Goal: Task Accomplishment & Management: Manage account settings

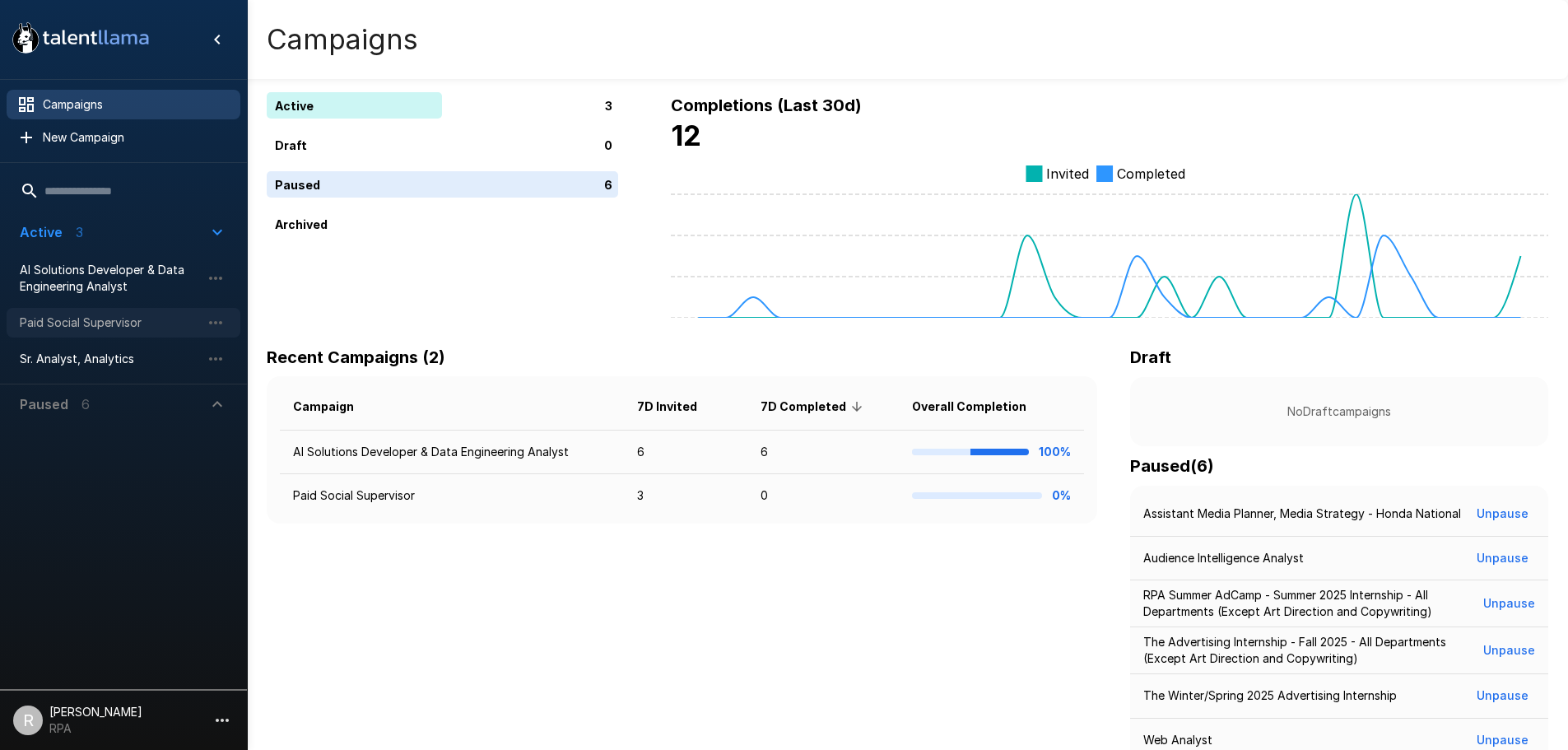
click at [116, 320] on span "Paid Social Supervisor" at bounding box center [111, 323] width 181 height 17
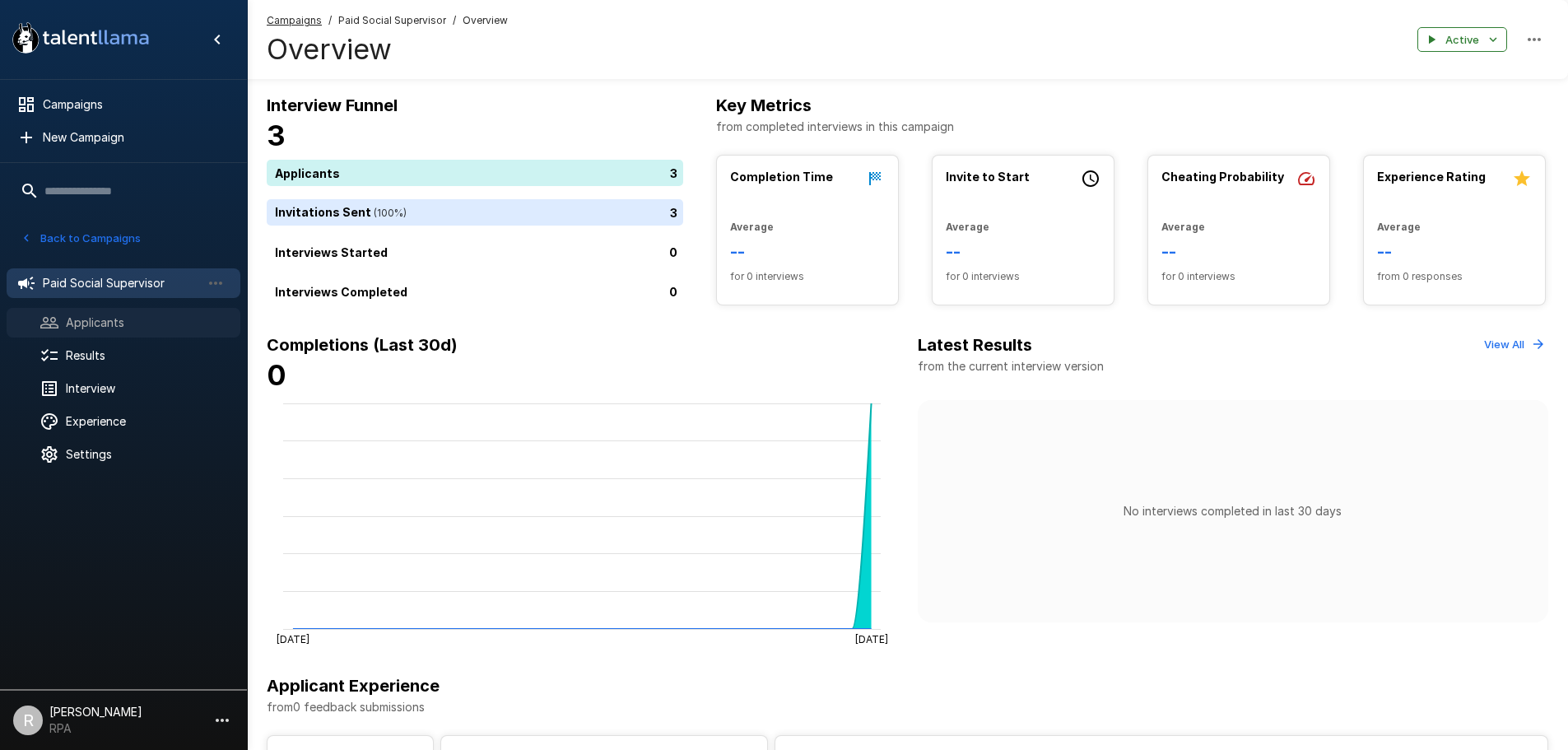
click at [183, 325] on span "Applicants" at bounding box center [146, 323] width 161 height 17
